Goal: Entertainment & Leisure: Consume media (video, audio)

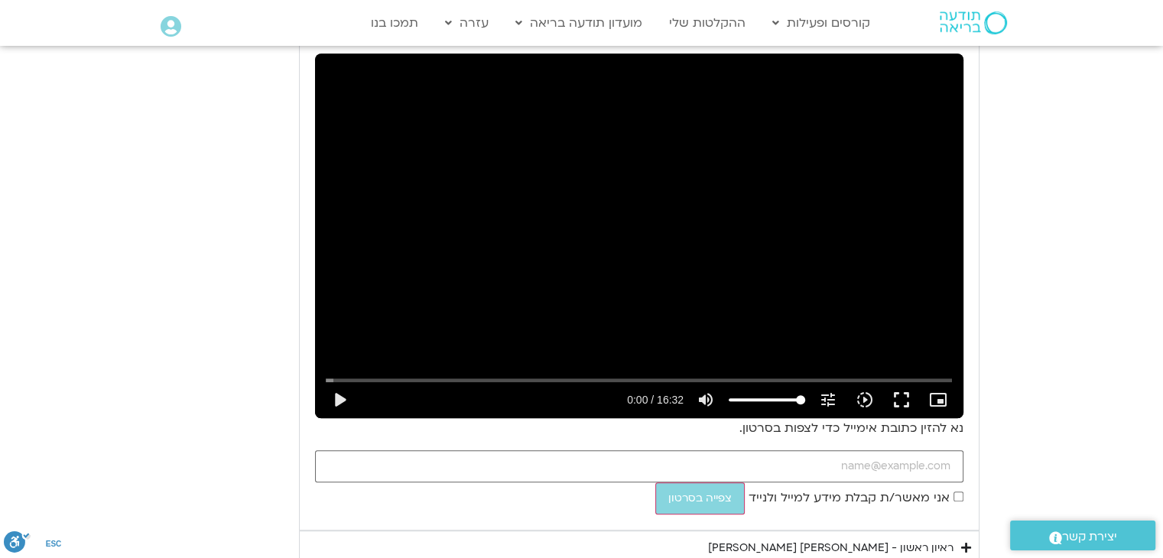
scroll to position [898, 0]
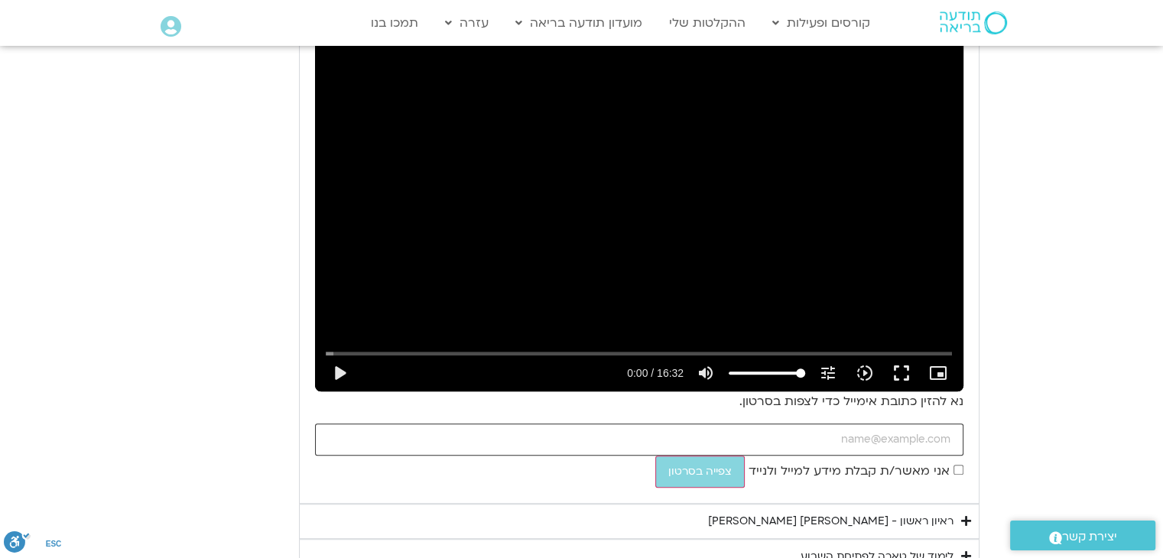
click at [825, 440] on input "כתובת אימייל" at bounding box center [639, 440] width 649 height 32
click at [103, 311] on section "יום ראשון - חמלה עצמית השבוע שלנו מתחיל מהבסיס, תרגול של חמלה עצמית – נוכחת וקש…" at bounding box center [581, 180] width 1163 height 859
click at [340, 370] on button "play_arrow" at bounding box center [339, 373] width 37 height 37
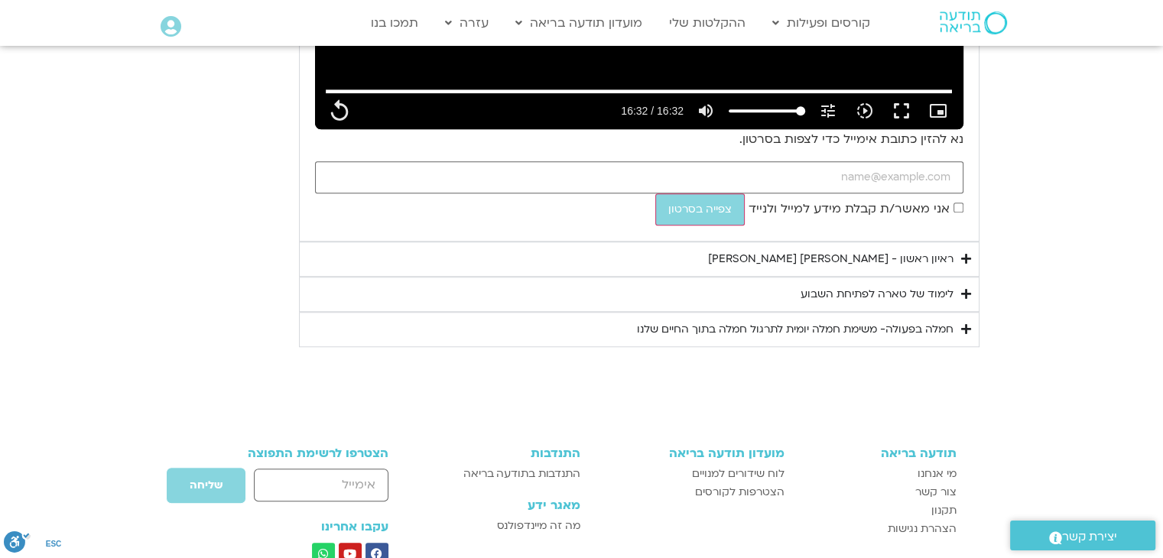
scroll to position [1204, 0]
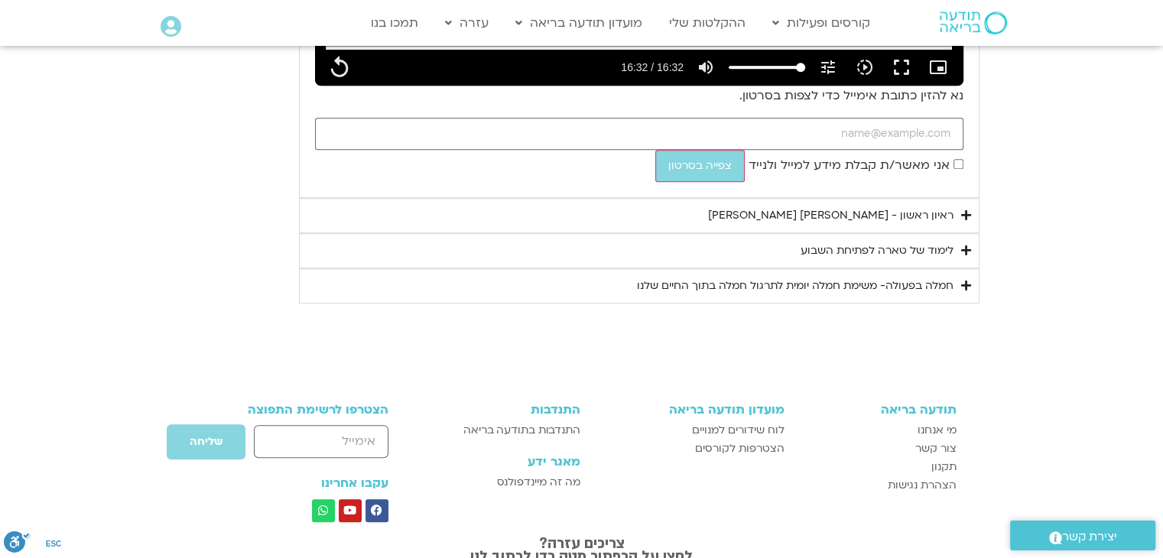
click at [806, 221] on div "ראיון ראשון - [PERSON_NAME] [PERSON_NAME]" at bounding box center [831, 216] width 246 height 18
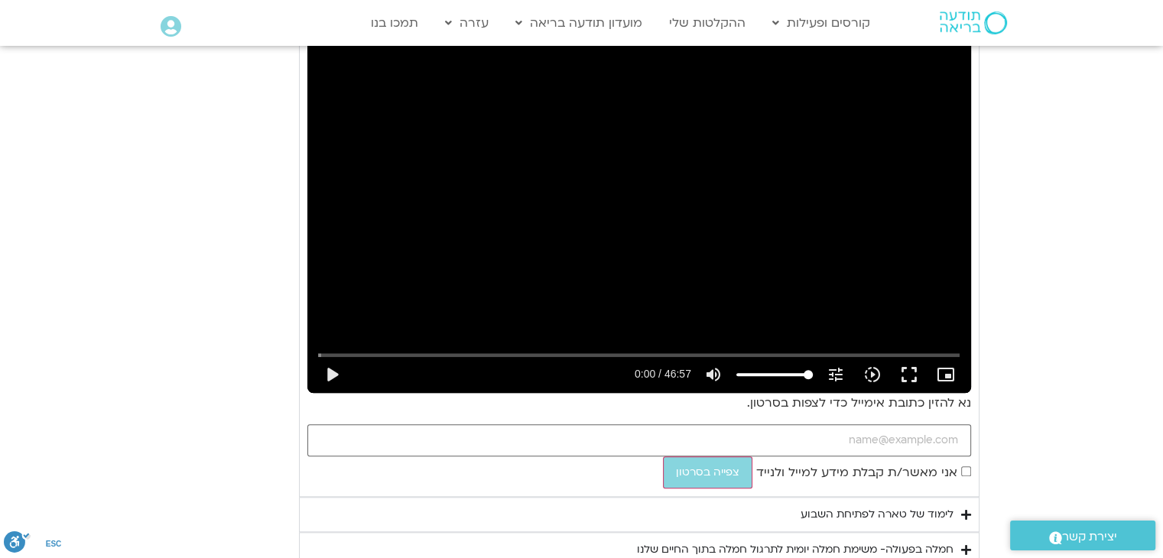
scroll to position [1433, 0]
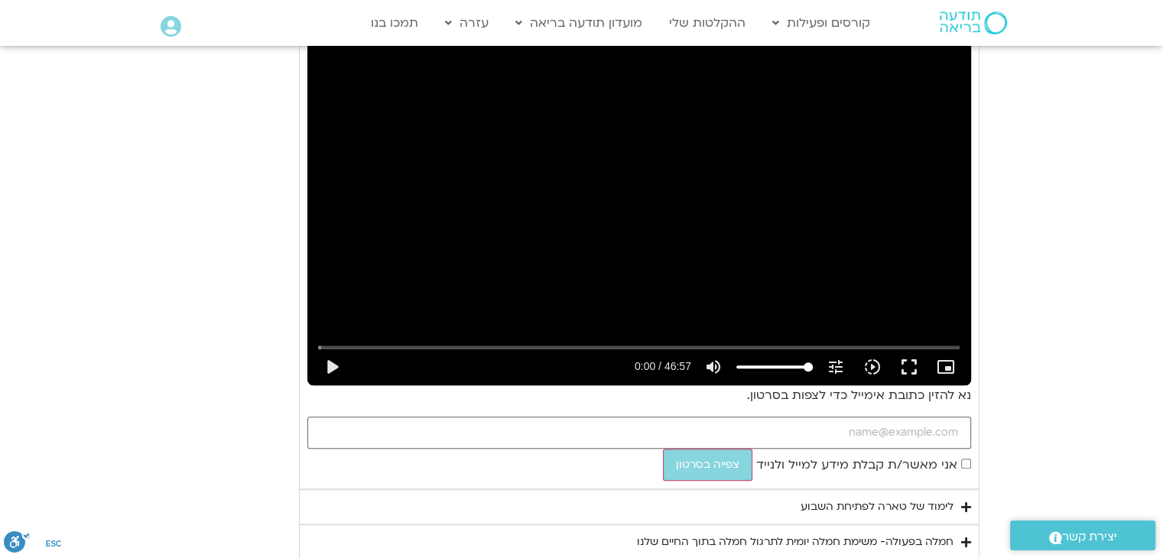
type input "992.52"
